Goal: Task Accomplishment & Management: Use online tool/utility

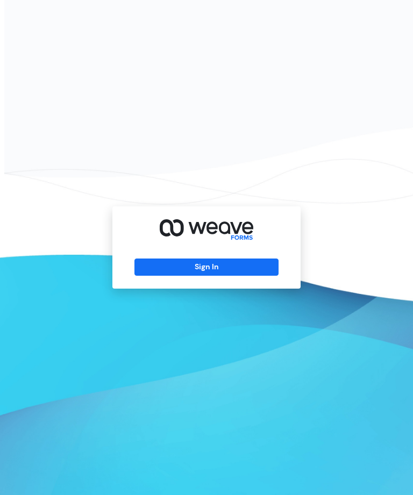
click at [260, 276] on button "Sign In" at bounding box center [206, 267] width 144 height 17
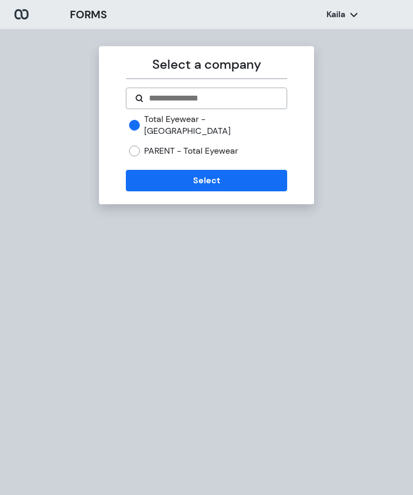
click at [232, 170] on button "Select" at bounding box center [206, 181] width 161 height 22
